Goal: Transaction & Acquisition: Subscribe to service/newsletter

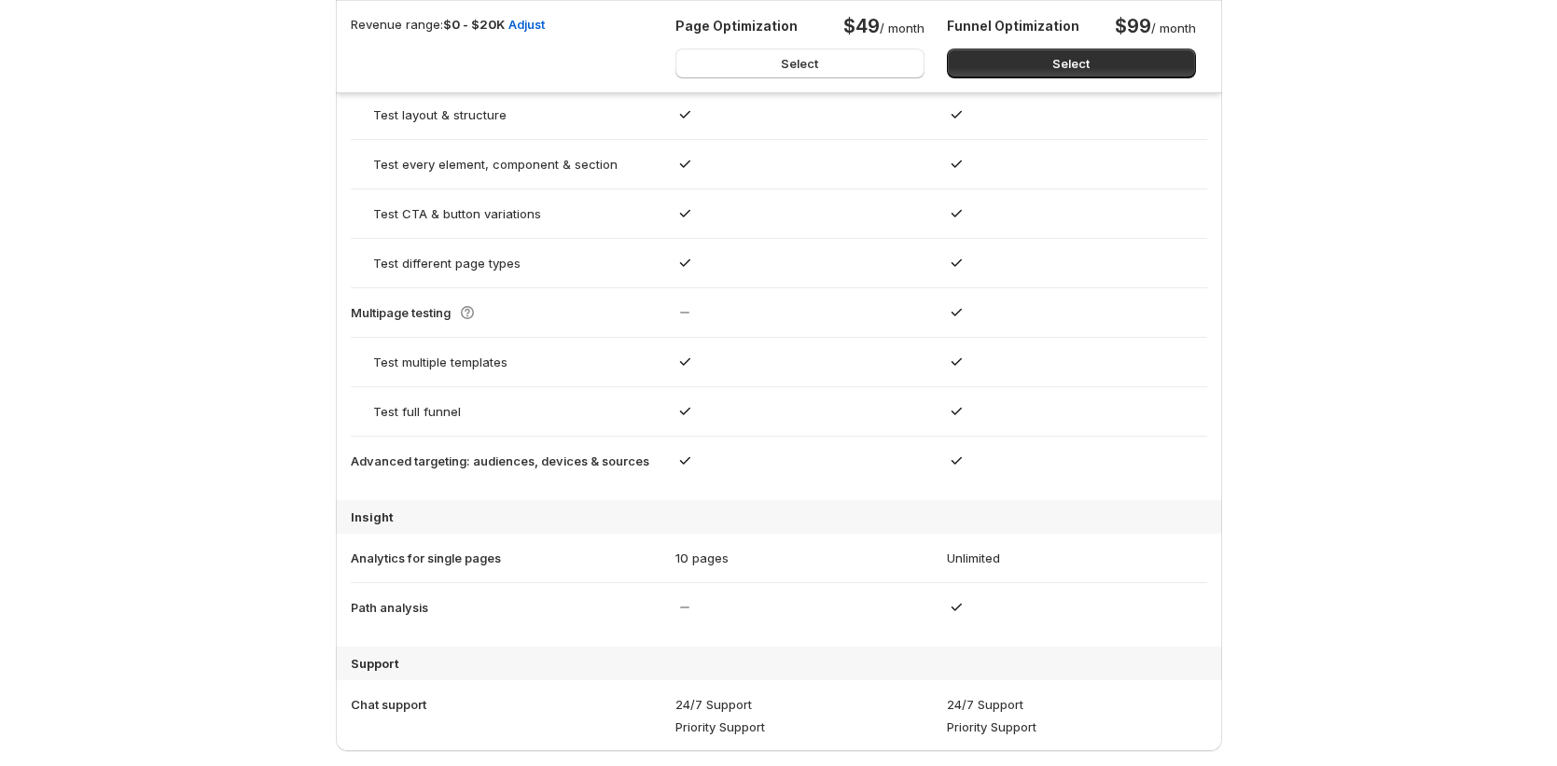
scroll to position [1767, 0]
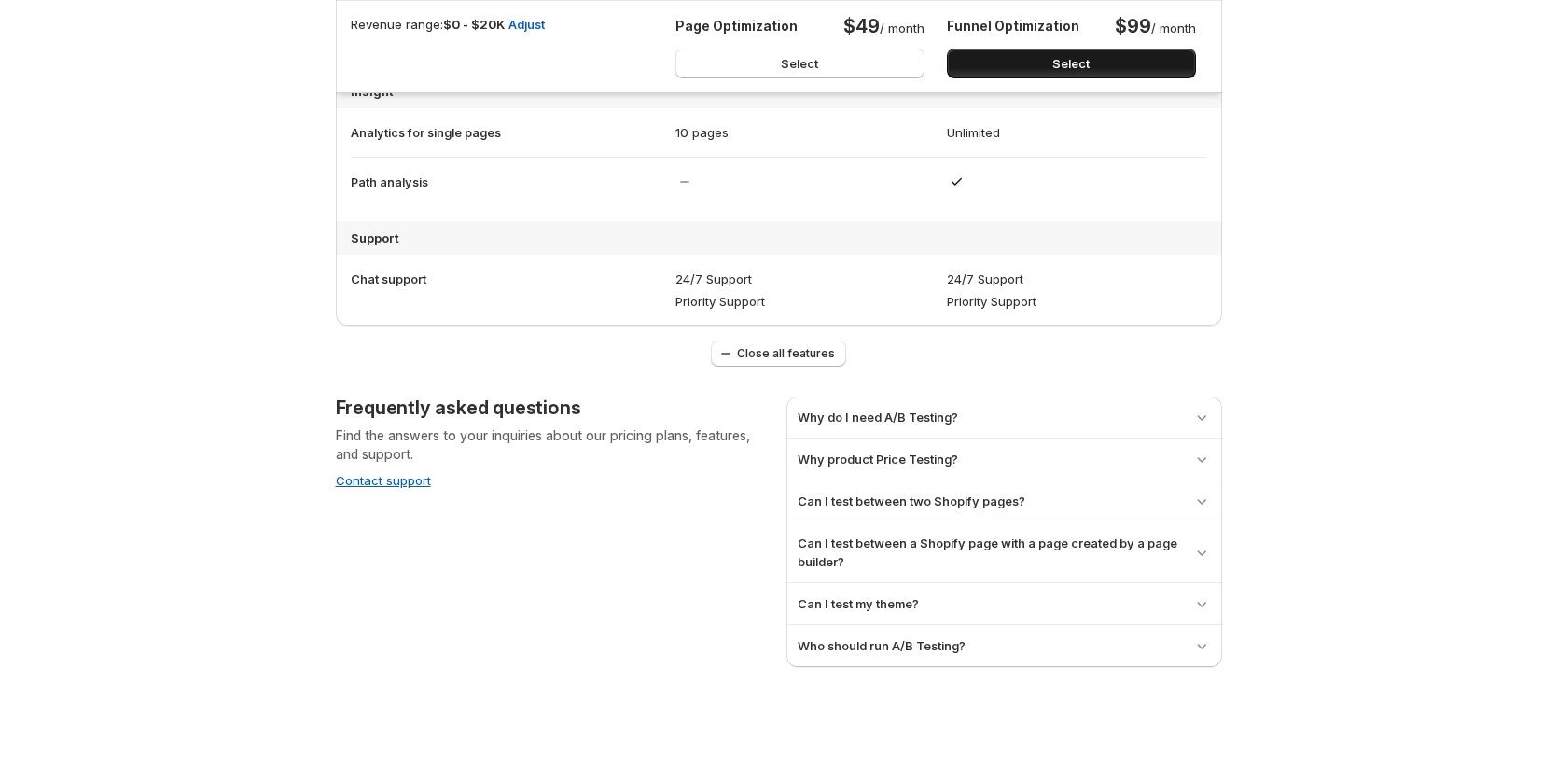
click at [999, 71] on button "Select" at bounding box center [1071, 64] width 249 height 30
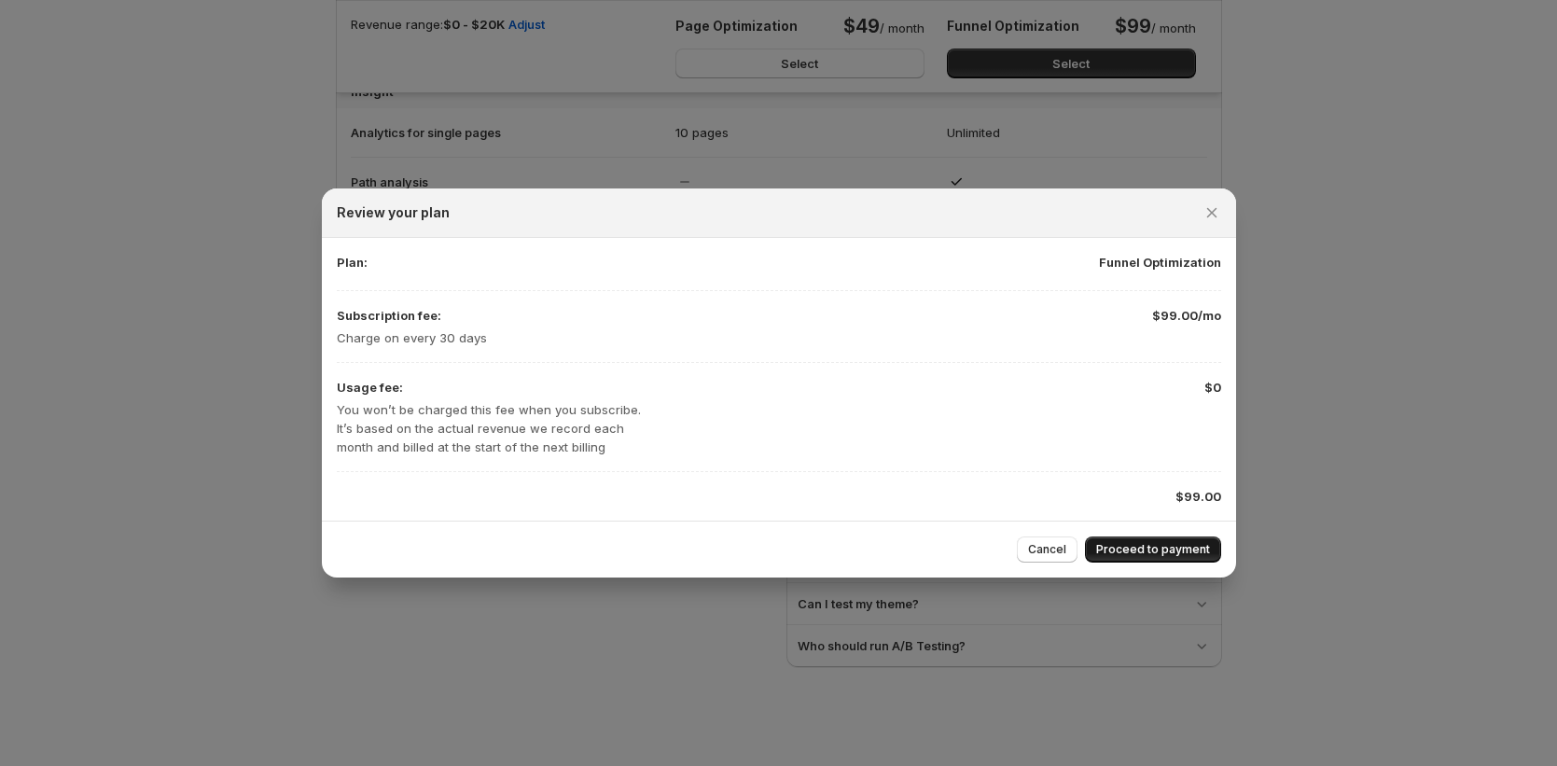
click at [1179, 551] on span "Proceed to payment" at bounding box center [1153, 549] width 114 height 15
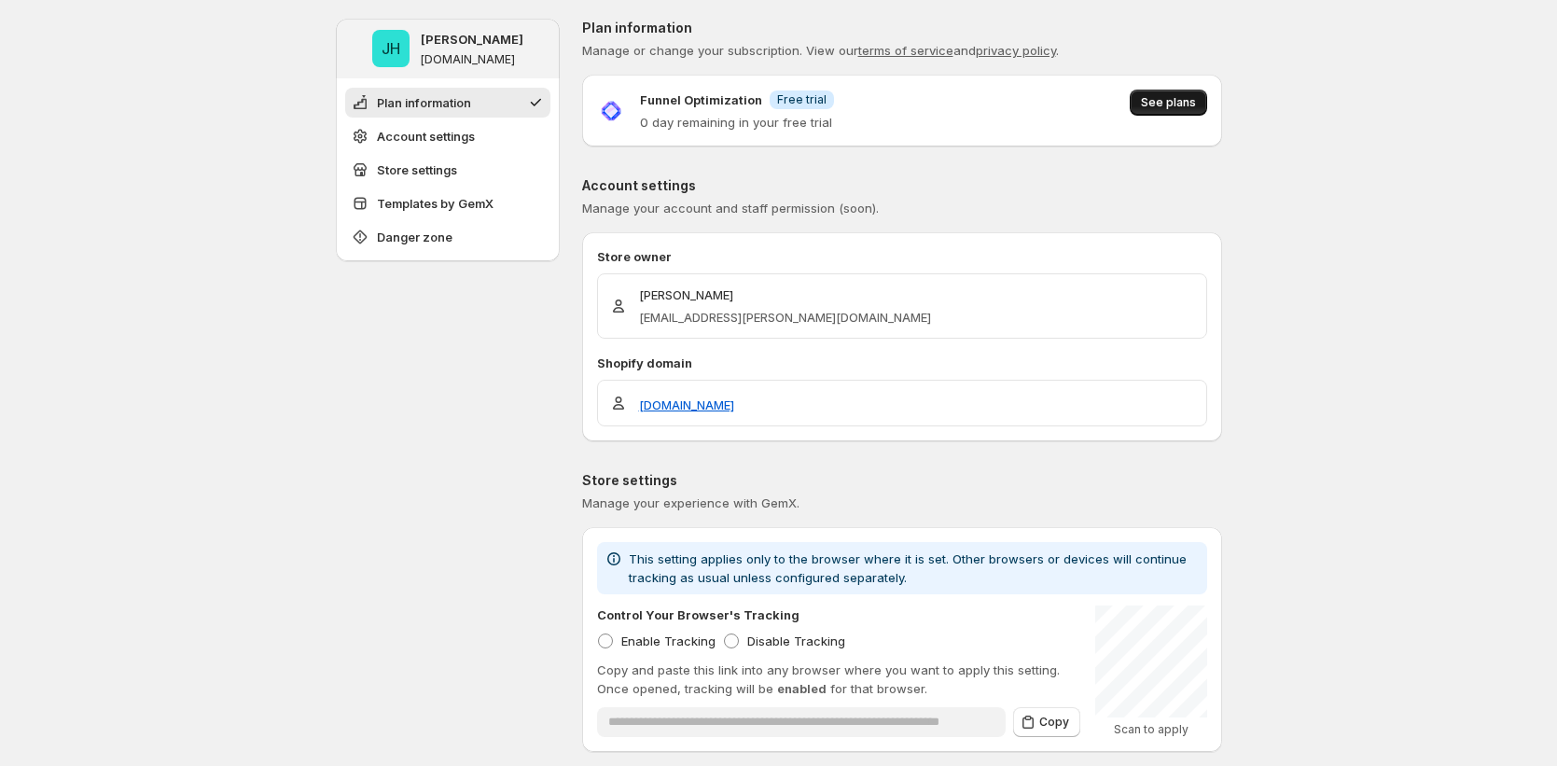
click at [1161, 105] on span "See plans" at bounding box center [1168, 102] width 55 height 15
